Goal: Task Accomplishment & Management: Complete application form

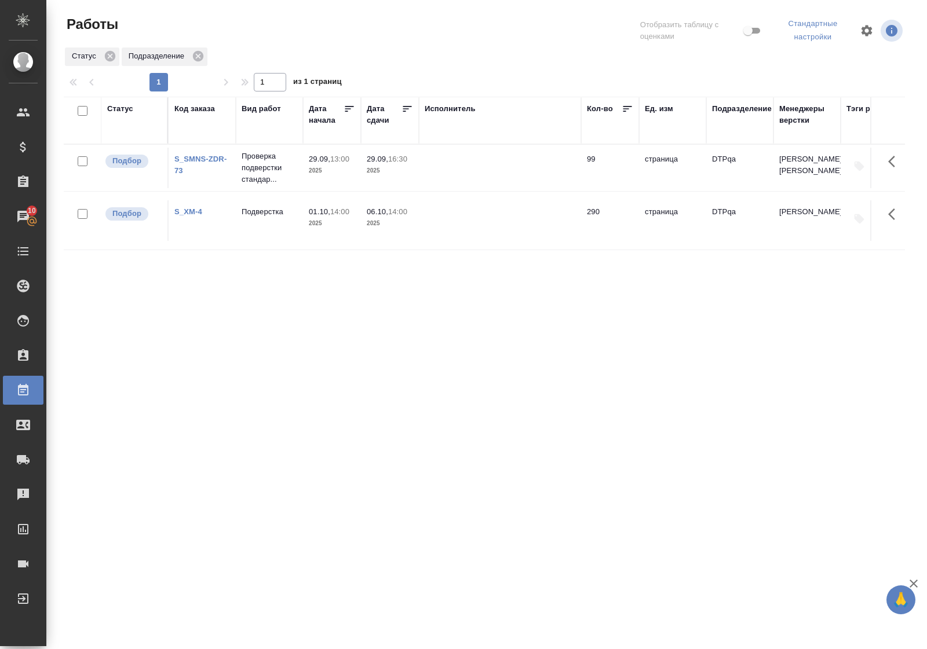
click at [119, 105] on div "Статус" at bounding box center [120, 109] width 26 height 12
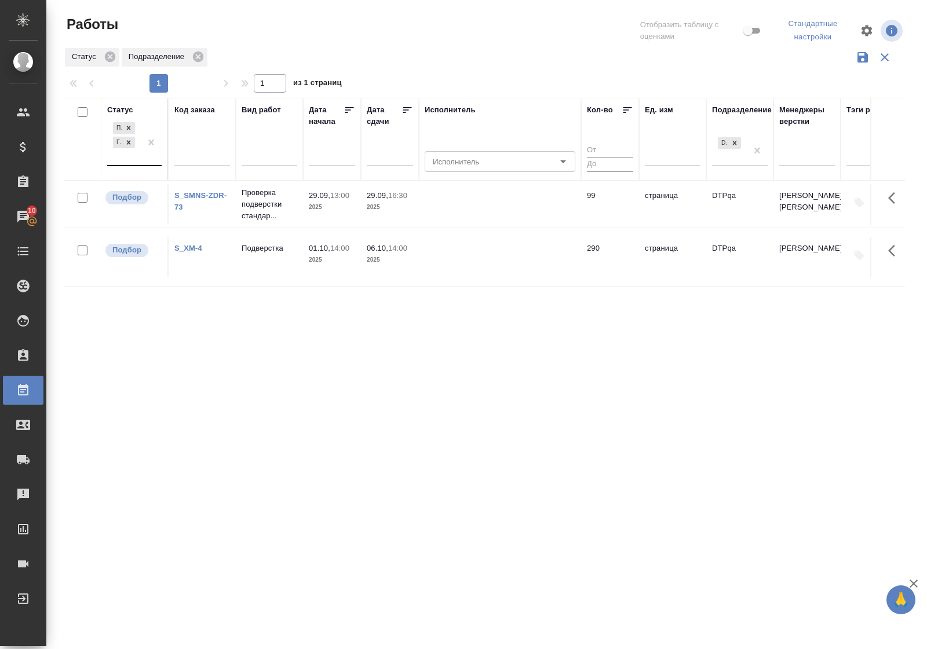
click at [129, 164] on div "Подбор Готов к работе" at bounding box center [124, 142] width 34 height 45
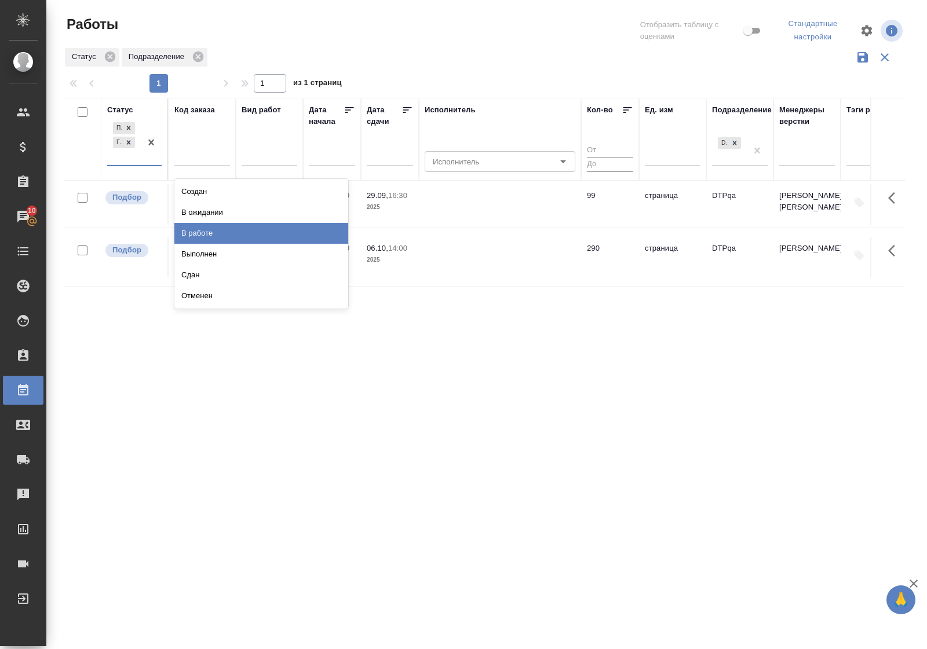
click at [182, 239] on div "В работе" at bounding box center [261, 233] width 174 height 21
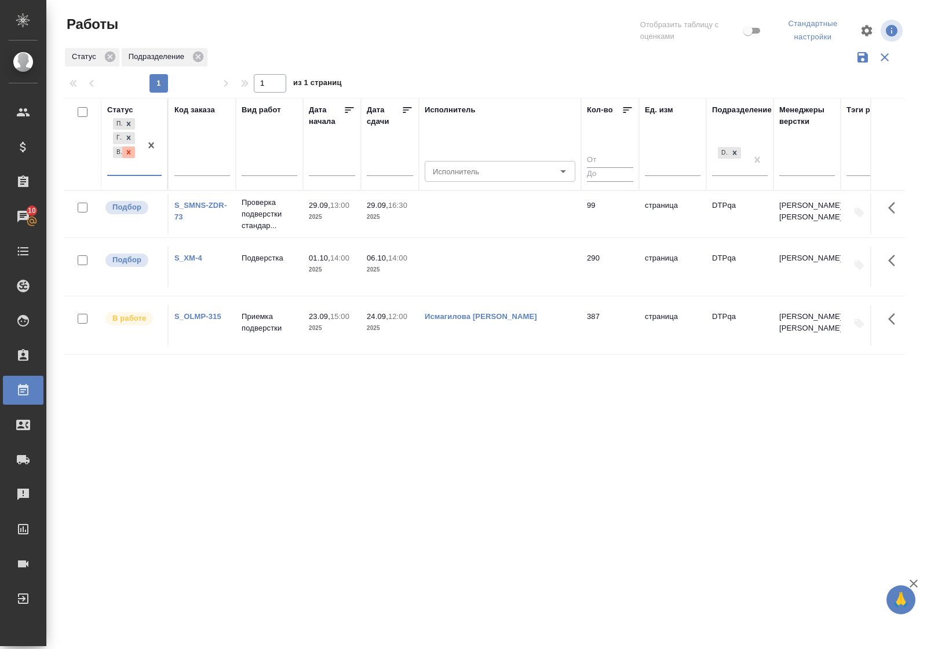
click at [130, 152] on icon at bounding box center [129, 152] width 8 height 8
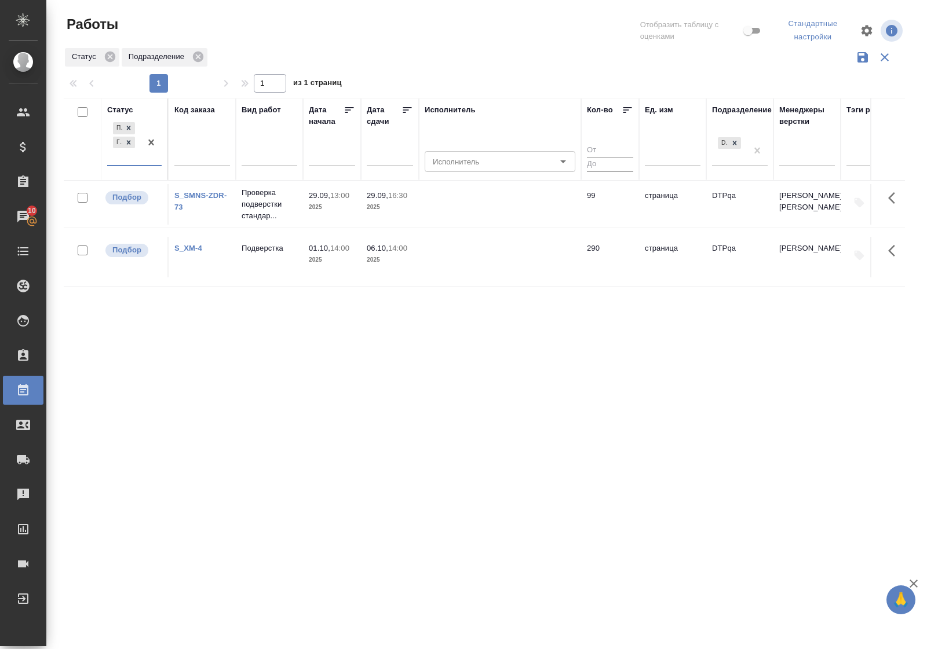
click at [134, 166] on div "Подбор Готов к работе" at bounding box center [134, 143] width 54 height 46
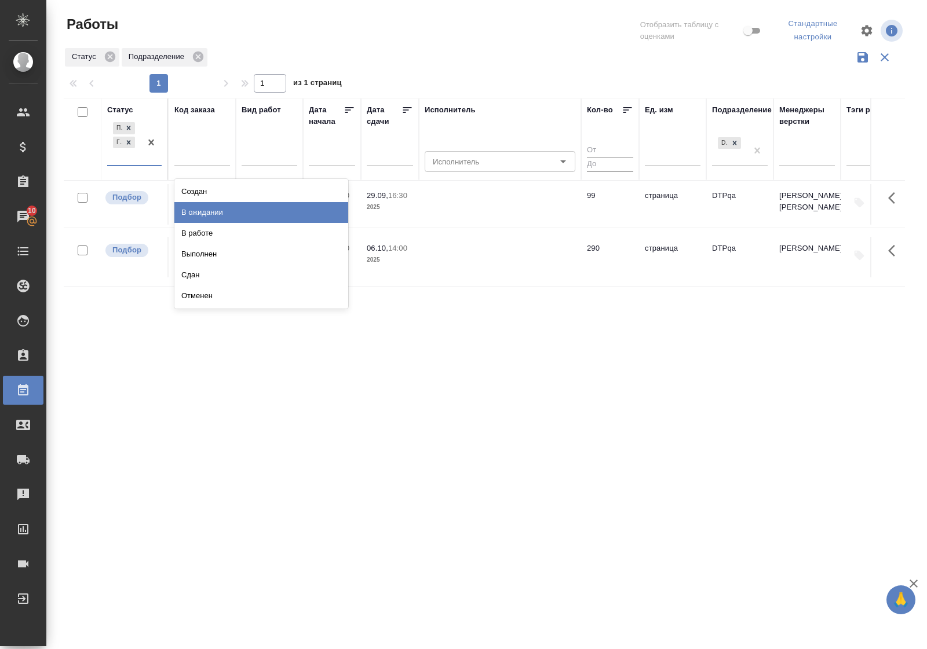
click at [185, 215] on div "В ожидании" at bounding box center [261, 212] width 174 height 21
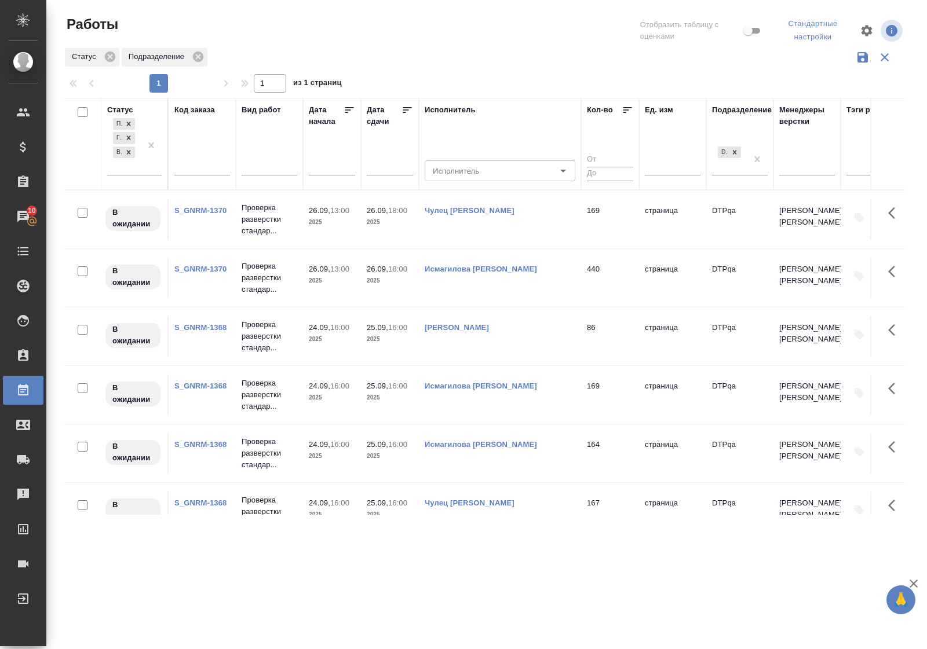
click at [534, 560] on div ".cls-1 fill:#fff; AWATERA Polushina Alena Клиенты Спецификации Заказы 10 Чаты T…" at bounding box center [463, 324] width 927 height 649
click at [264, 334] on p "Проверка разверстки стандар..." at bounding box center [270, 336] width 56 height 35
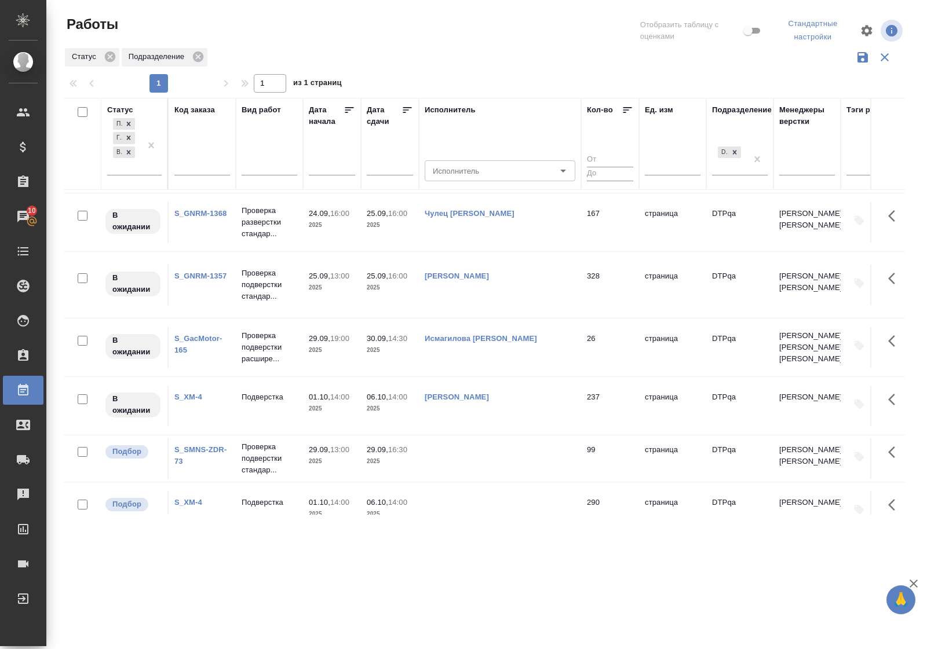
scroll to position [362, 0]
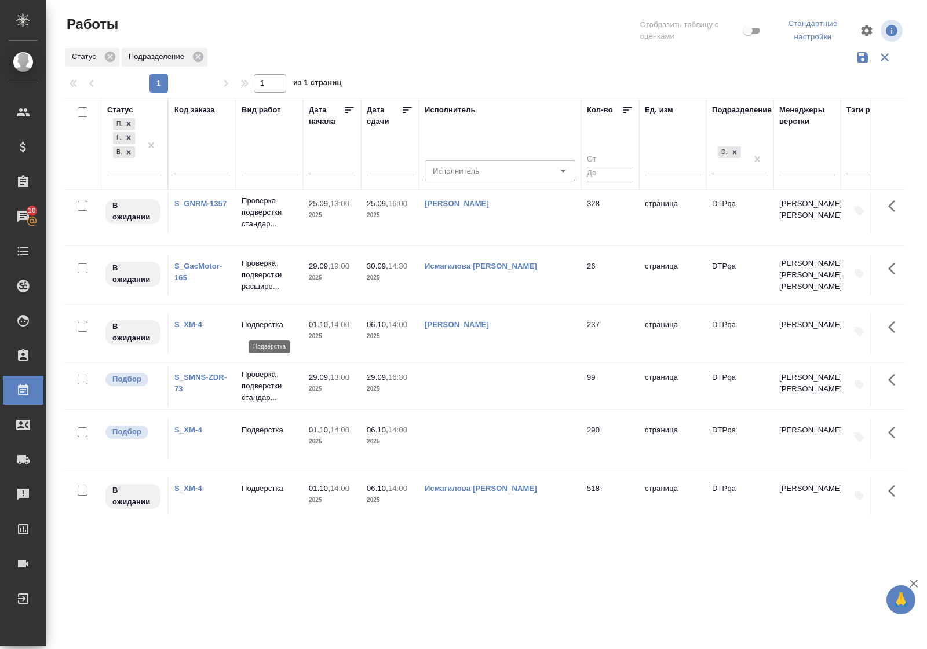
click at [267, 329] on p "Подверстка" at bounding box center [270, 325] width 56 height 12
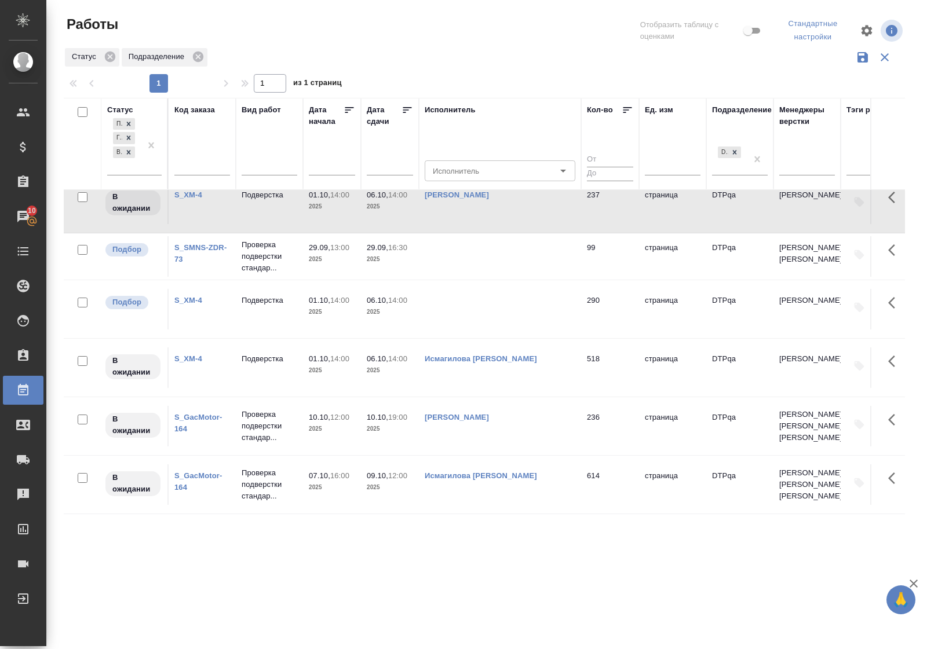
scroll to position [516, 0]
click at [129, 151] on icon at bounding box center [129, 152] width 8 height 8
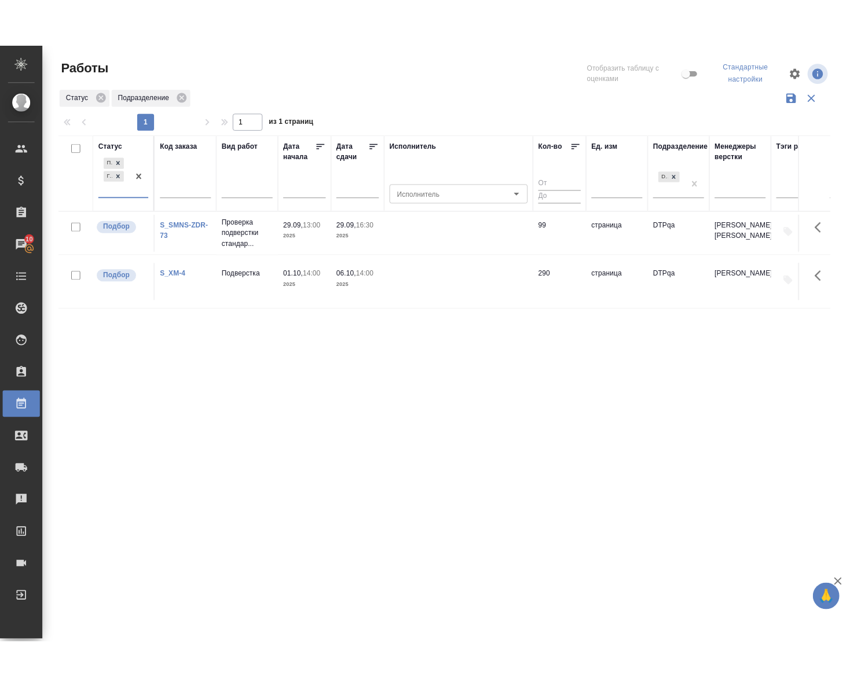
scroll to position [0, 0]
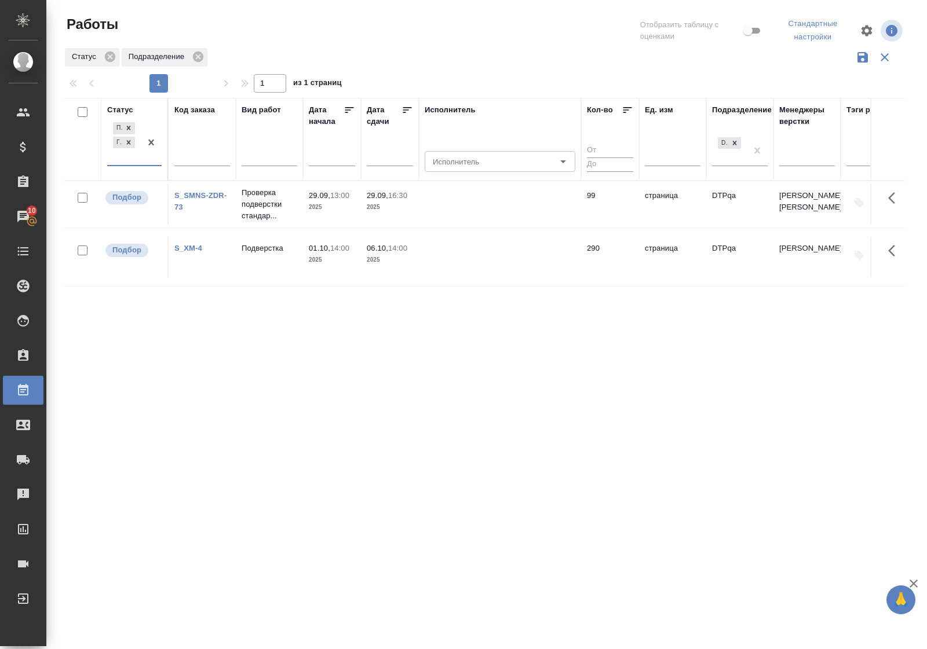
click at [122, 107] on div "Статус" at bounding box center [120, 110] width 26 height 12
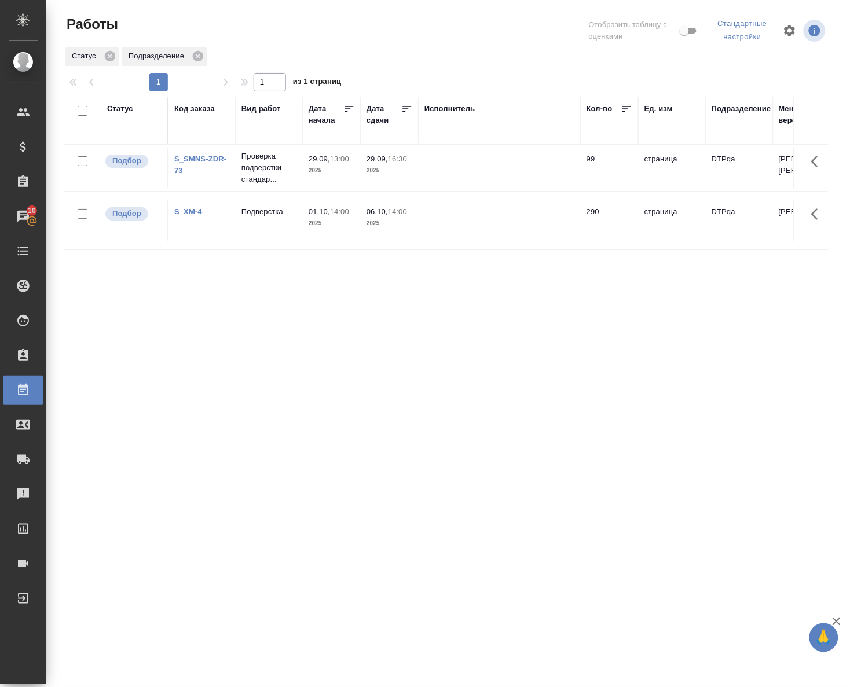
click at [401, 379] on div "Статус Код заказа Вид работ Дата начала Дата сдачи Исполнитель Кол-во Ед. изм П…" at bounding box center [446, 305] width 765 height 417
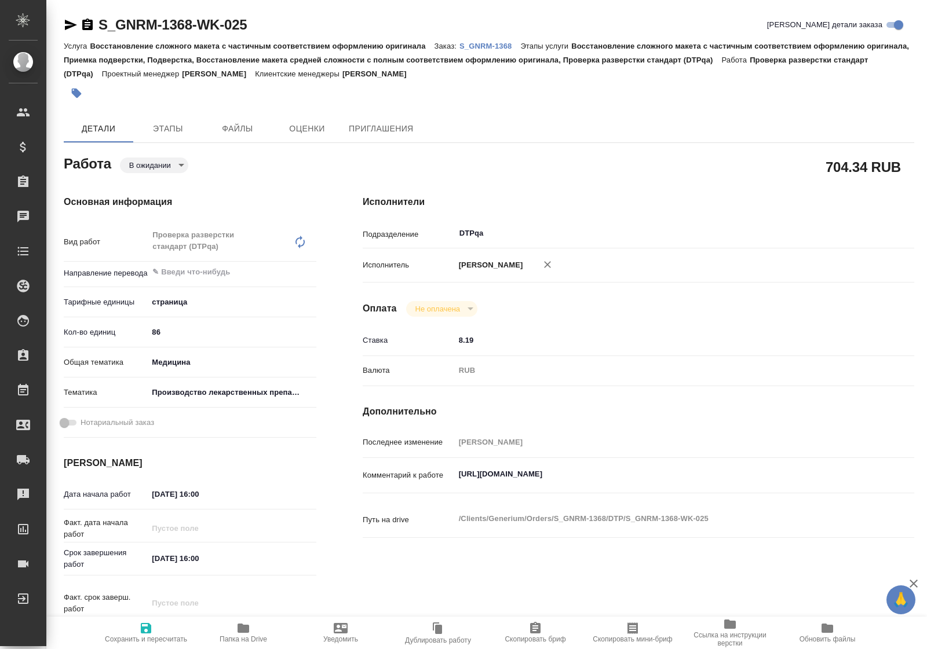
type textarea "x"
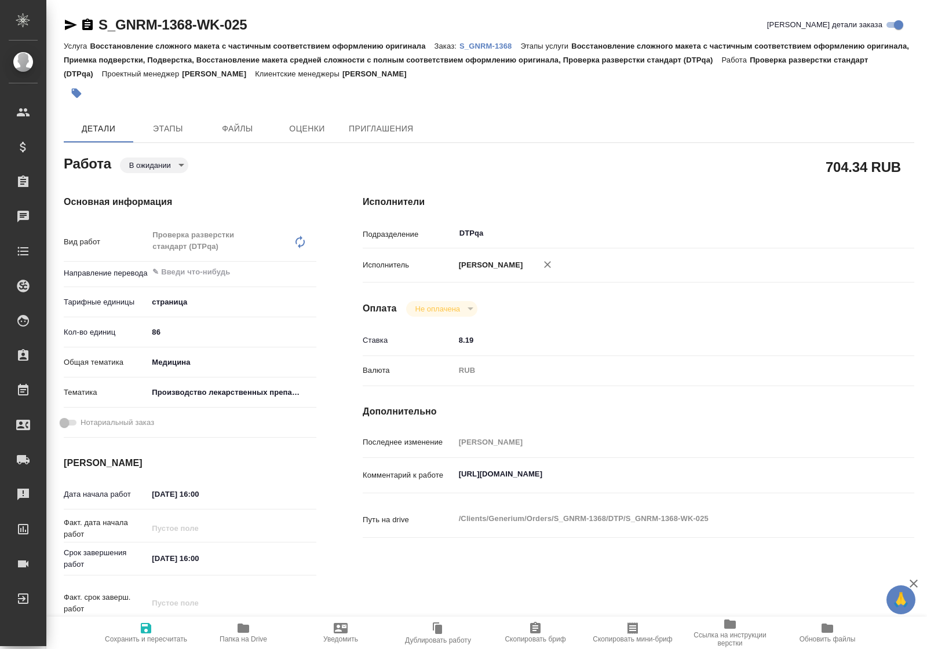
type textarea "x"
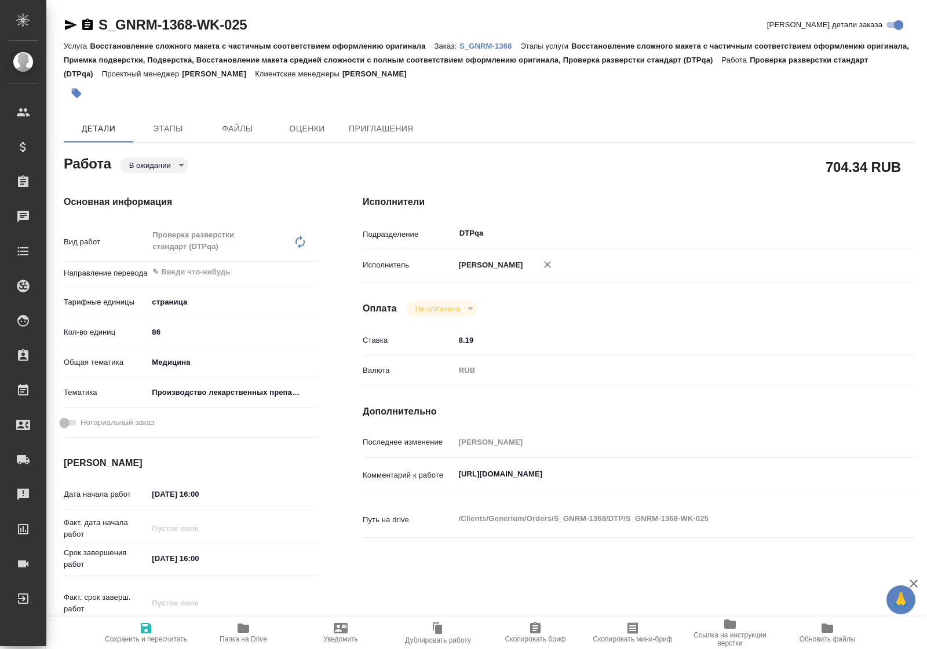
type textarea "x"
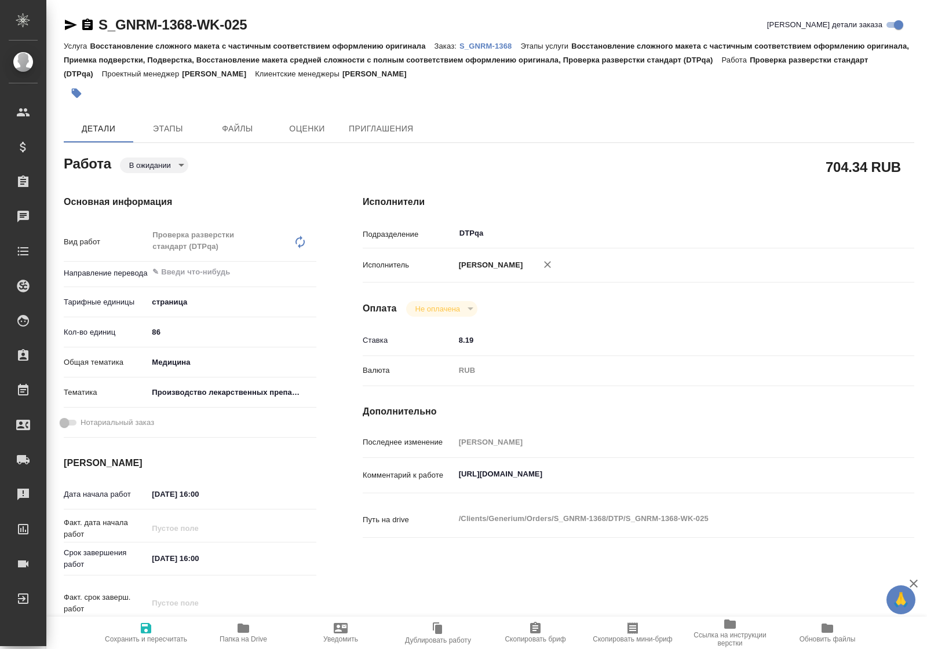
type textarea "x"
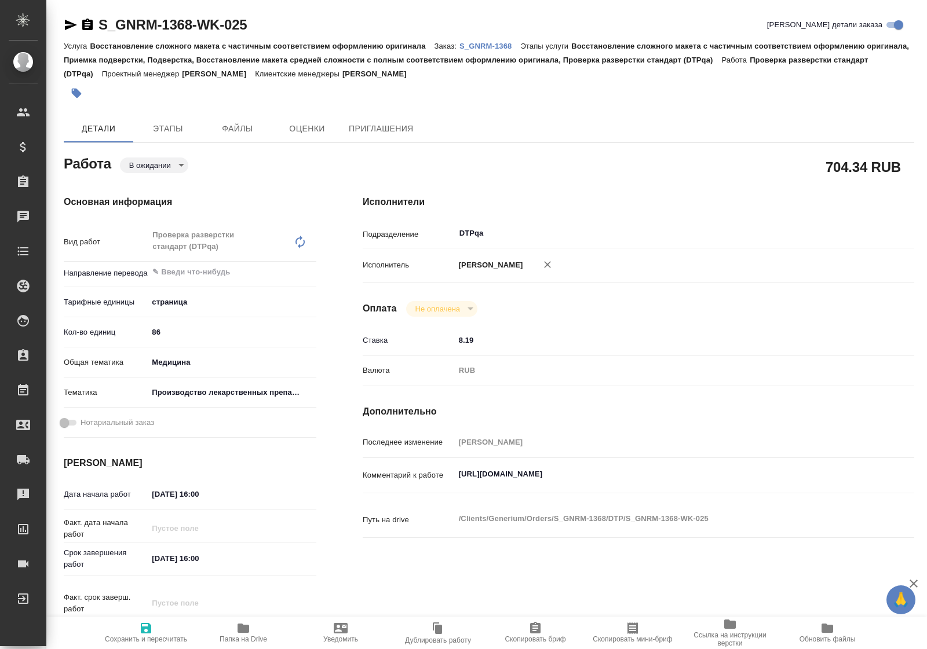
type textarea "x"
drag, startPoint x: 458, startPoint y: 485, endPoint x: 710, endPoint y: 484, distance: 251.9
click at [710, 484] on textarea "https://tera.awatera.com/Work/68cbe1ba4bd07c0a8f6b46a2/" at bounding box center [661, 475] width 412 height 20
type textarea "x"
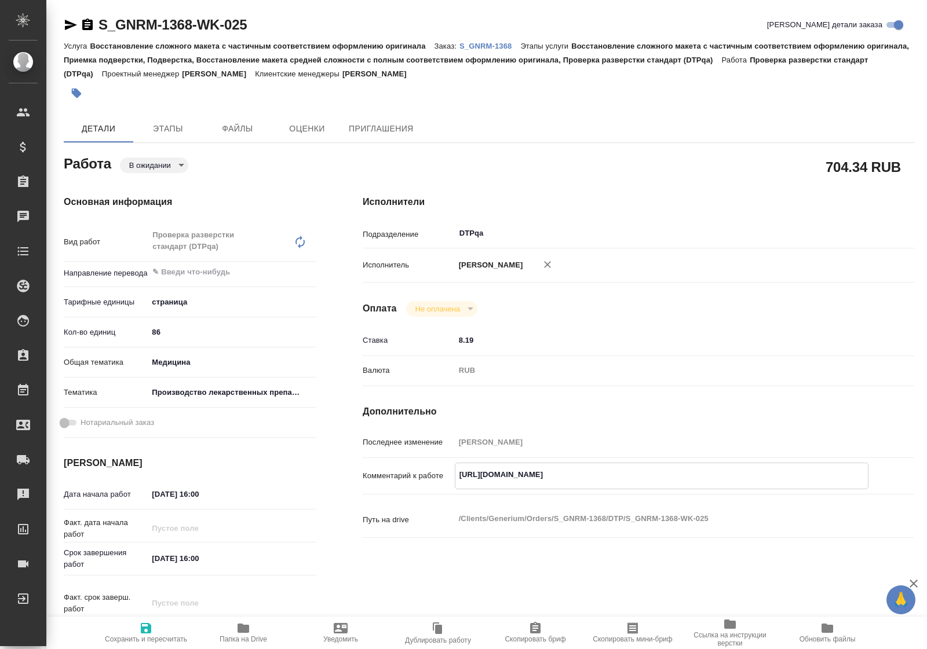
type textarea "x"
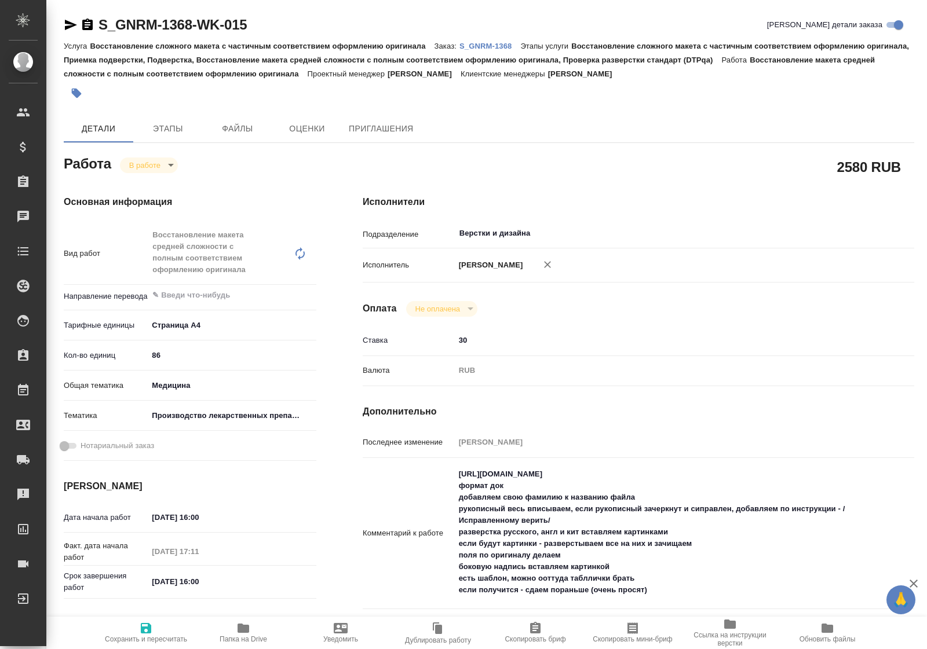
type textarea "x"
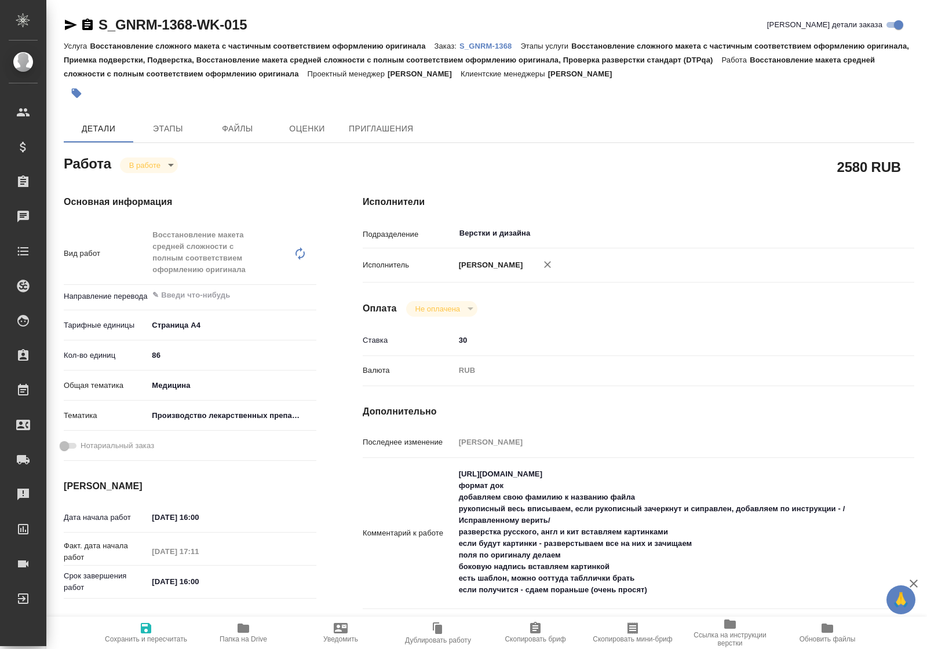
type textarea "x"
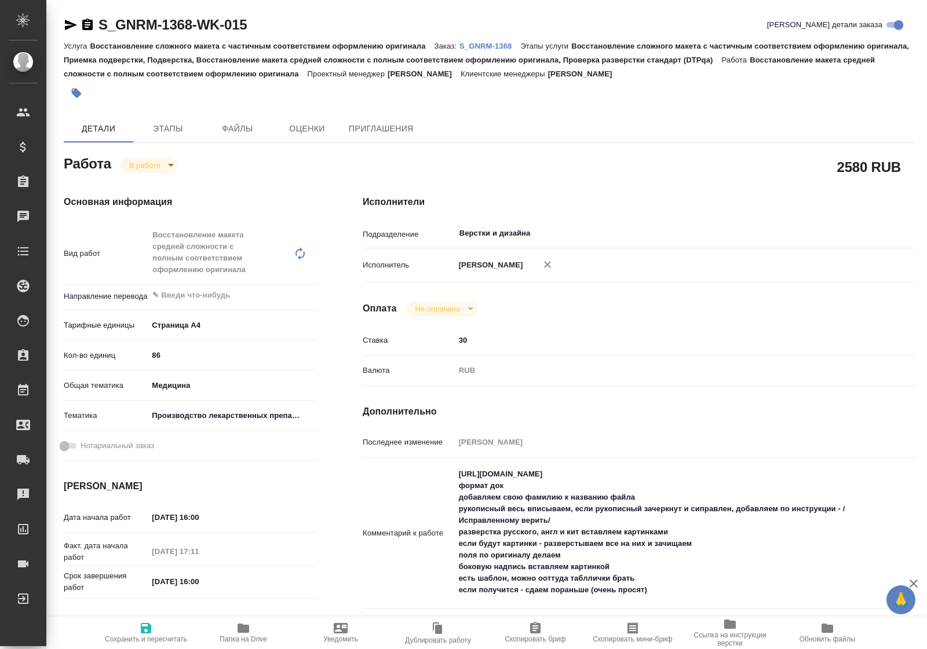
type textarea "x"
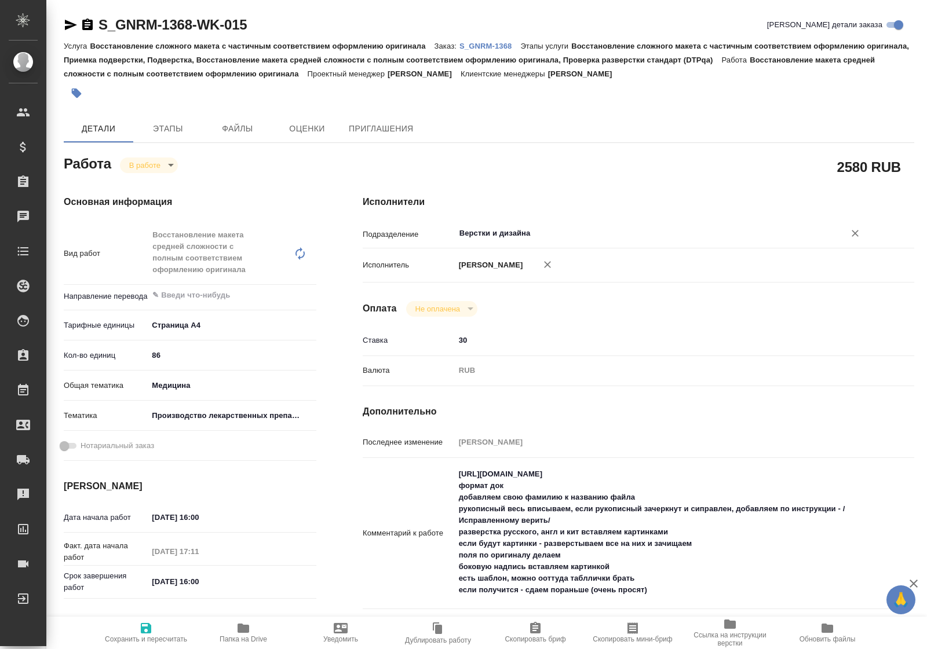
type textarea "x"
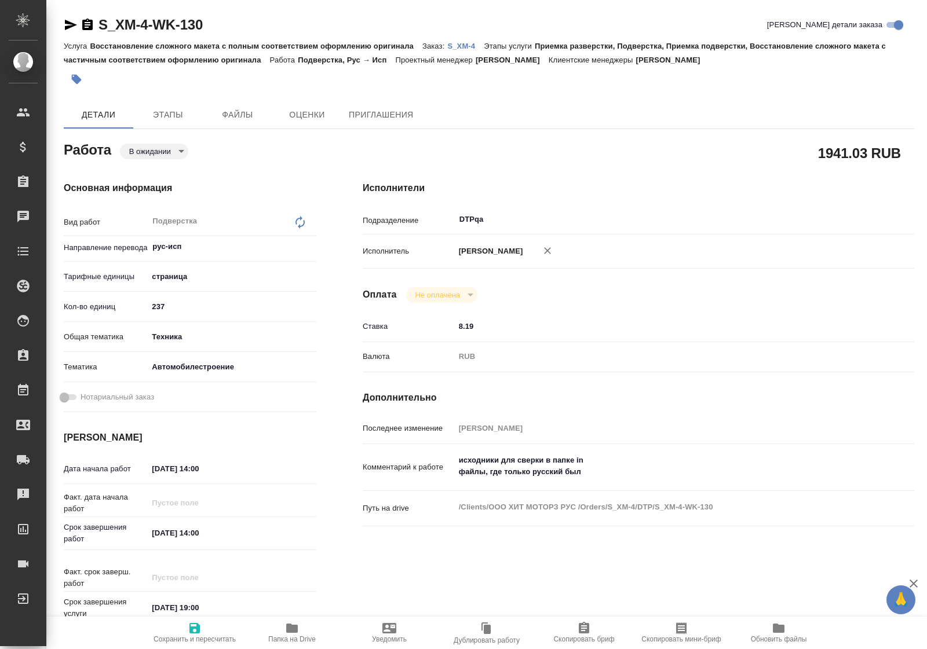
type textarea "x"
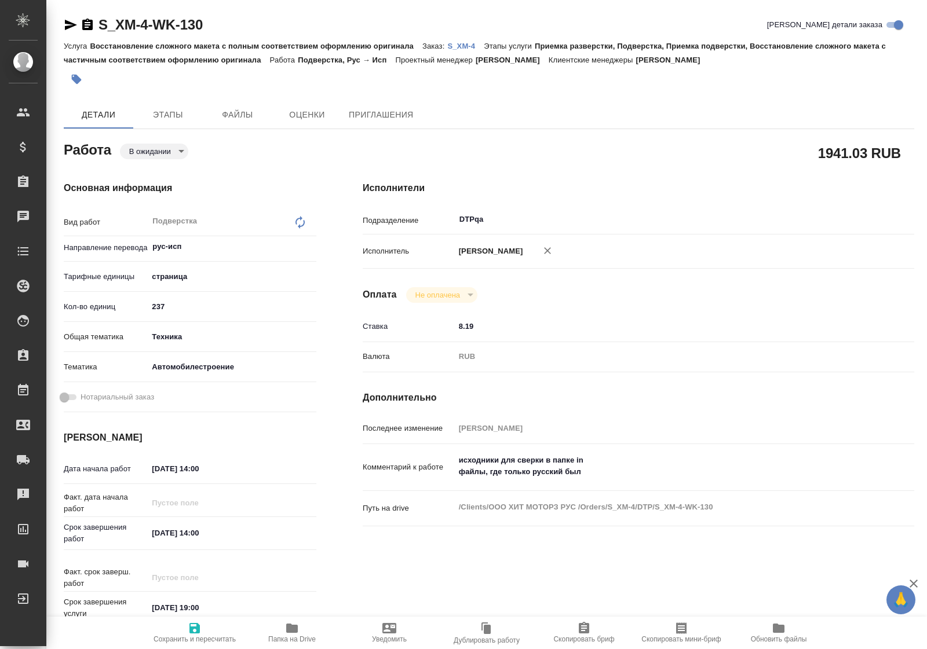
type textarea "x"
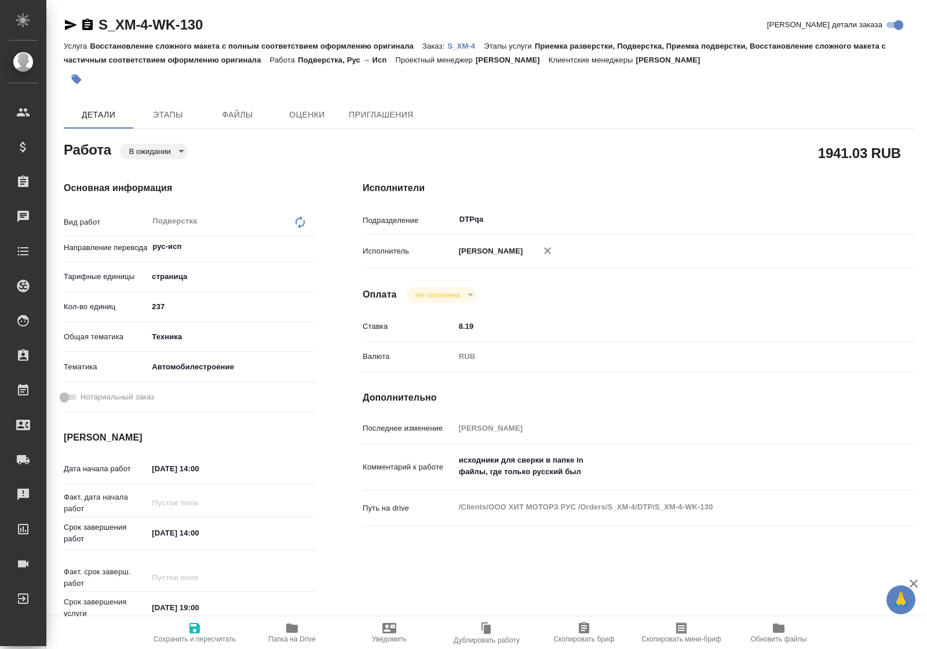
type textarea "x"
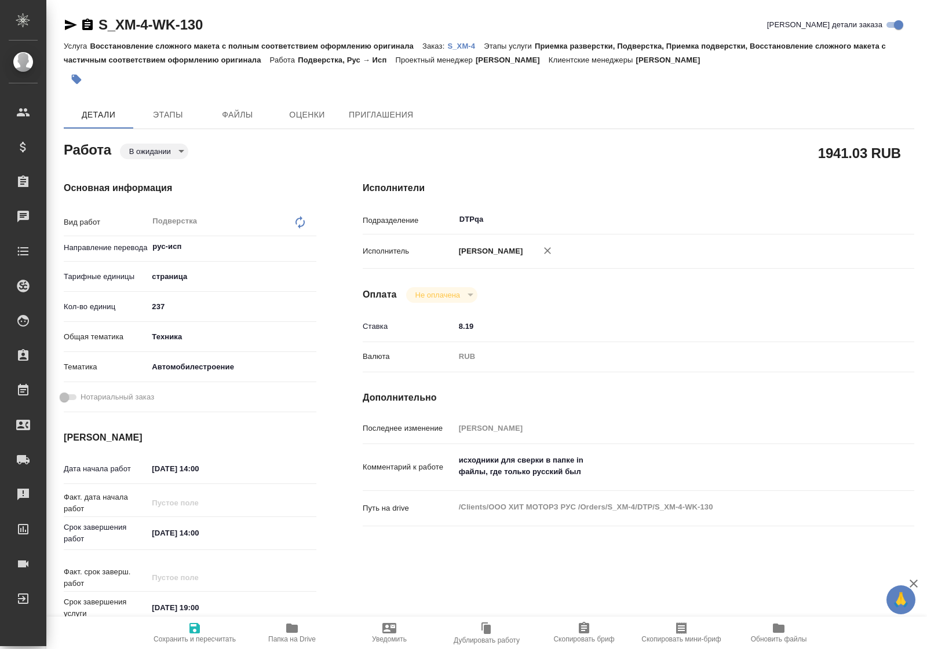
type textarea "x"
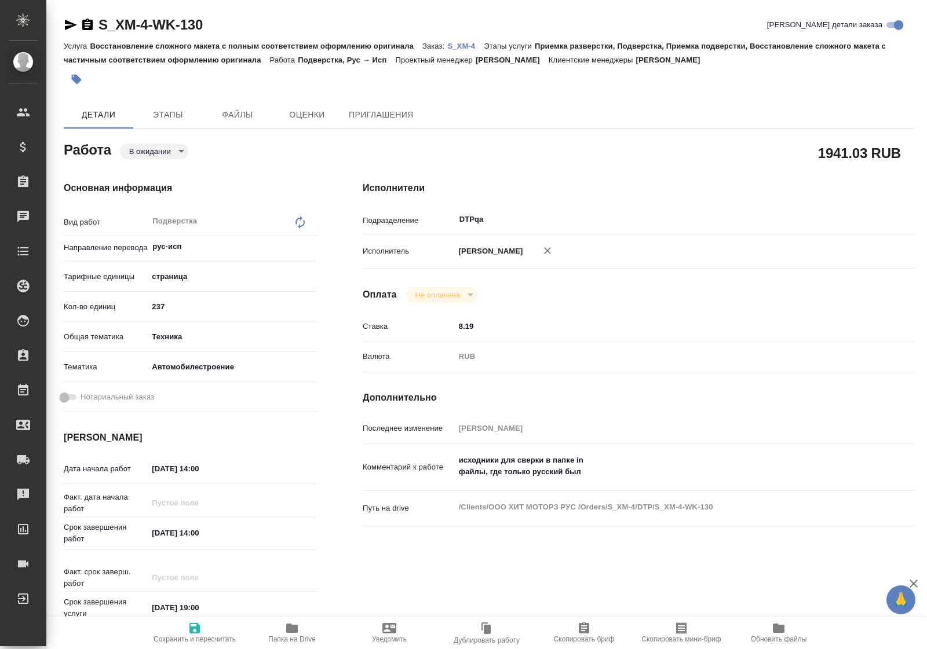
type textarea "x"
